Goal: Navigation & Orientation: Find specific page/section

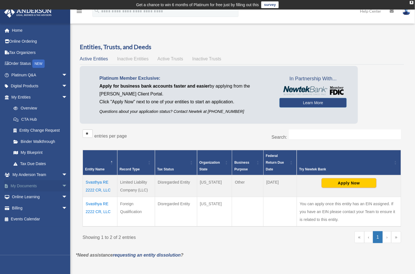
click at [25, 184] on link "My Documents arrow_drop_down" at bounding box center [40, 185] width 72 height 11
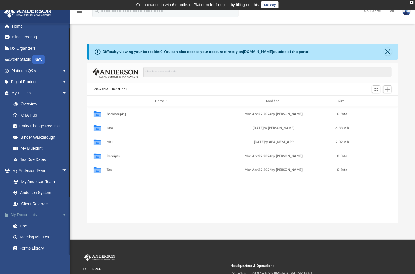
scroll to position [9, 0]
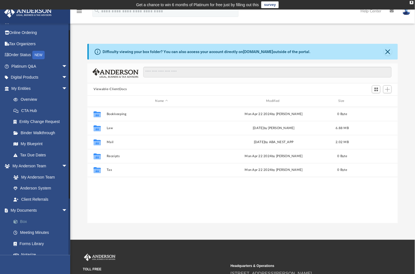
click at [22, 220] on link "Box" at bounding box center [42, 221] width 68 height 11
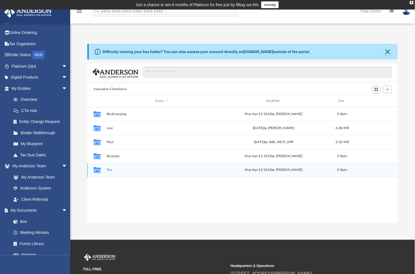
click at [107, 169] on button "Tax" at bounding box center [162, 170] width 110 height 4
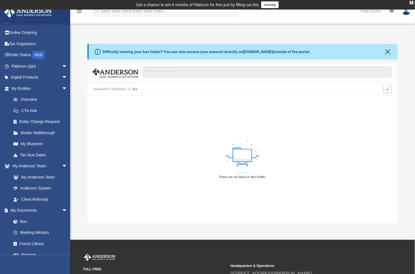
click at [114, 92] on button "Viewable-ClientDocs" at bounding box center [110, 89] width 33 height 5
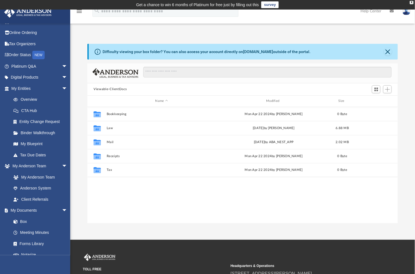
scroll to position [122, 305]
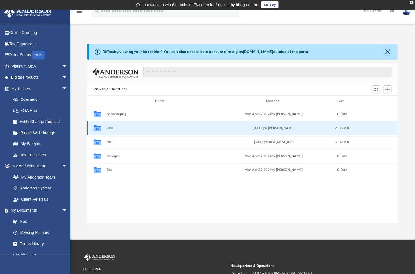
click at [109, 129] on button "Law" at bounding box center [162, 128] width 110 height 4
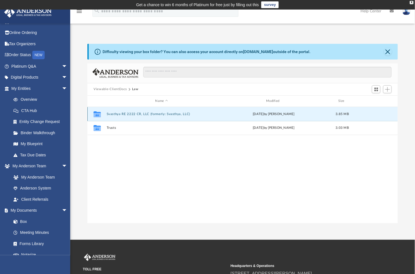
click at [122, 114] on button "Svasthya RE 2222 CR, LLC (formerly: Svasthya, LLC)" at bounding box center [162, 114] width 110 height 4
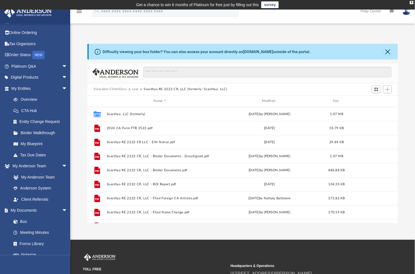
click at [133, 88] on button "Law" at bounding box center [135, 89] width 6 height 5
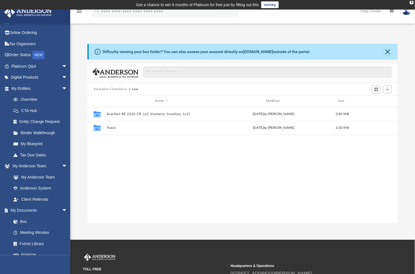
click at [114, 90] on button "Viewable-ClientDocs" at bounding box center [110, 89] width 33 height 5
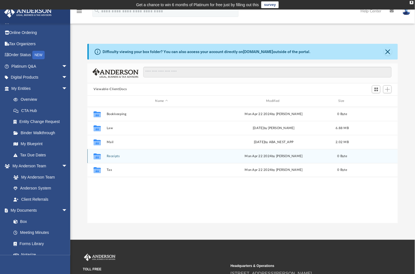
click at [113, 157] on button "Receipts" at bounding box center [162, 157] width 110 height 4
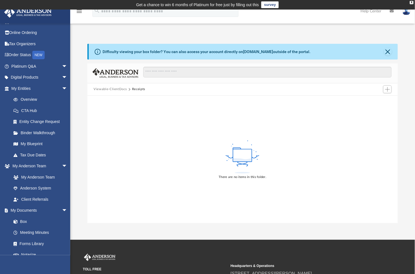
click at [115, 90] on button "Viewable-ClientDocs" at bounding box center [110, 89] width 33 height 5
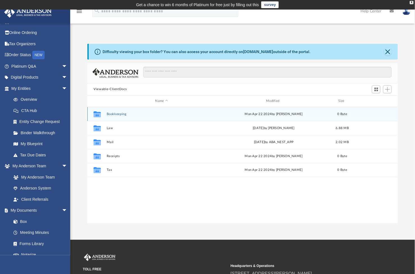
click at [113, 113] on button "Bookkeeping" at bounding box center [162, 114] width 110 height 4
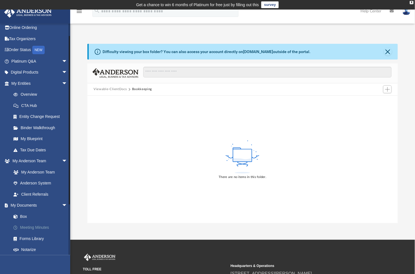
scroll to position [16, 0]
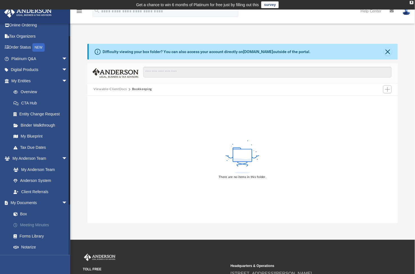
click at [29, 221] on link "Meeting Minutes" at bounding box center [42, 225] width 68 height 11
click at [33, 234] on link "Forms Library" at bounding box center [42, 236] width 68 height 11
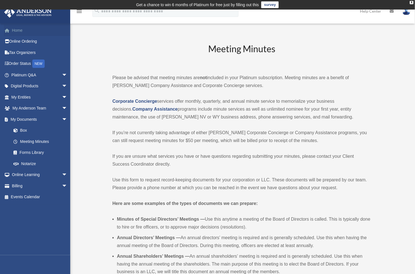
click at [16, 31] on link "Home" at bounding box center [40, 30] width 72 height 11
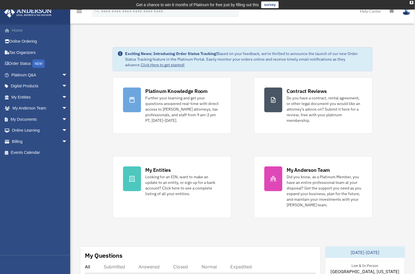
click at [16, 28] on link "Home" at bounding box center [40, 30] width 72 height 11
